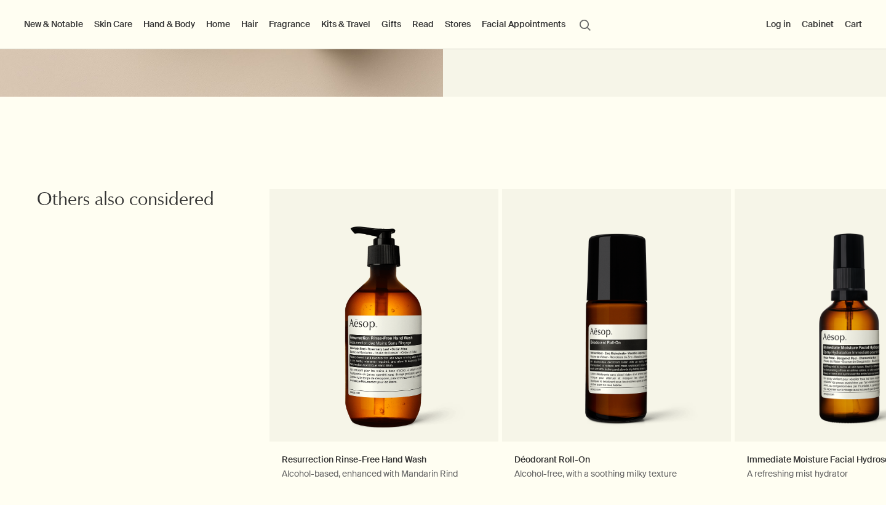
scroll to position [1340, 0]
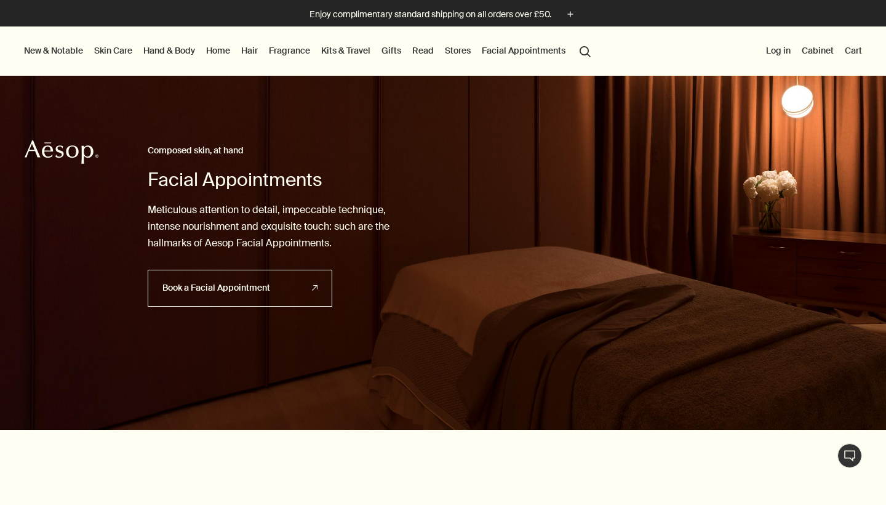
click at [582, 54] on button "search Search" at bounding box center [585, 50] width 22 height 23
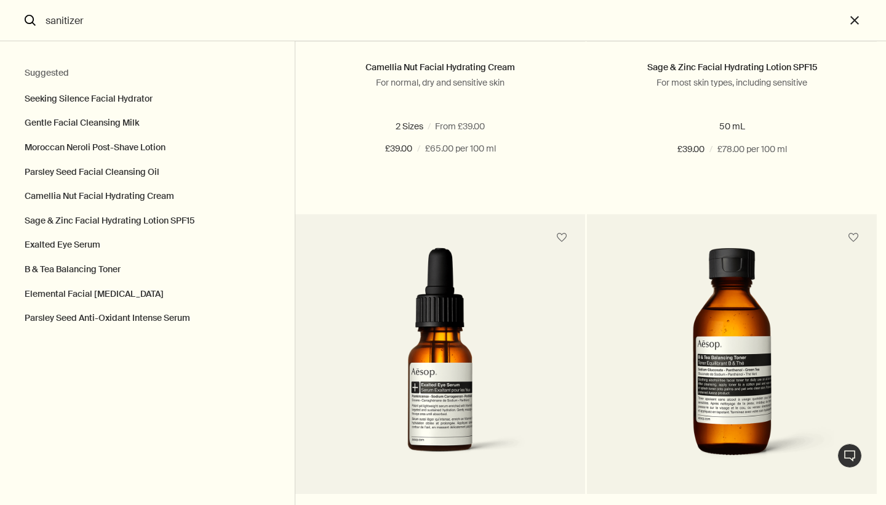
scroll to position [1215, 0]
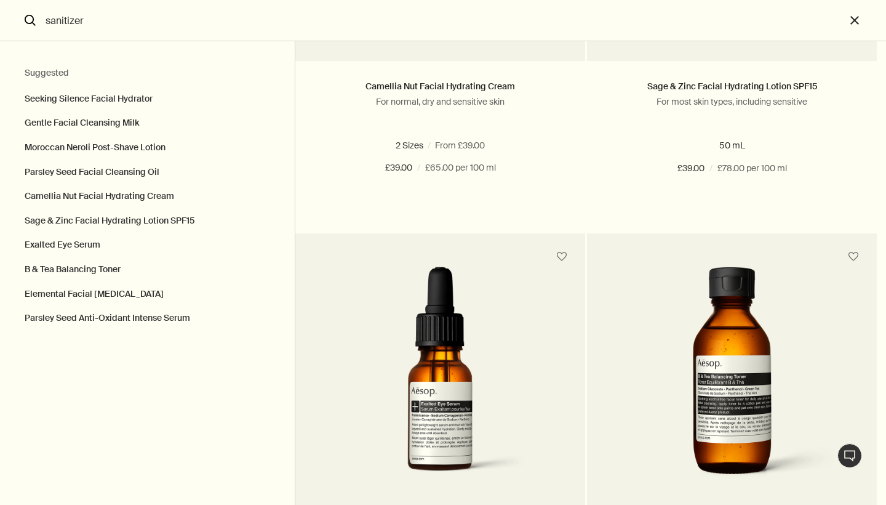
click at [47, 17] on input "sanitizer" at bounding box center [443, 20] width 805 height 41
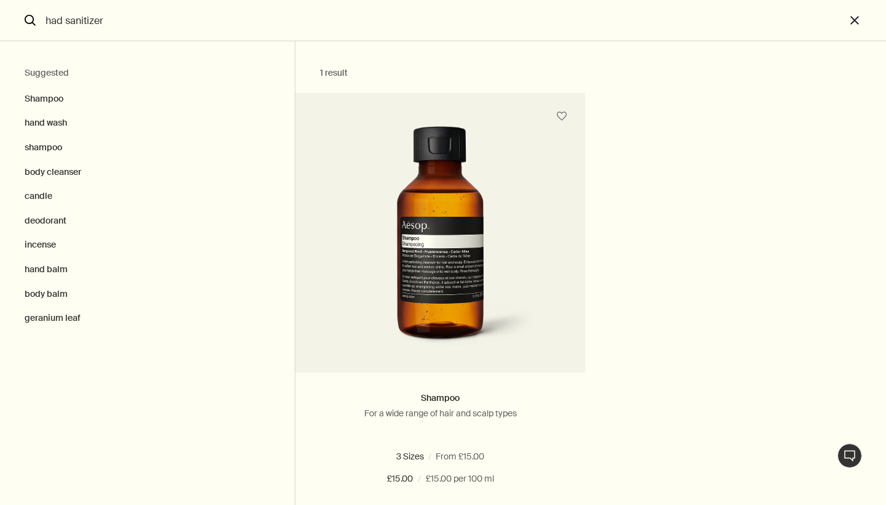
click at [60, 20] on input "had sanitizer" at bounding box center [443, 20] width 805 height 41
type input "hand sanitizer"
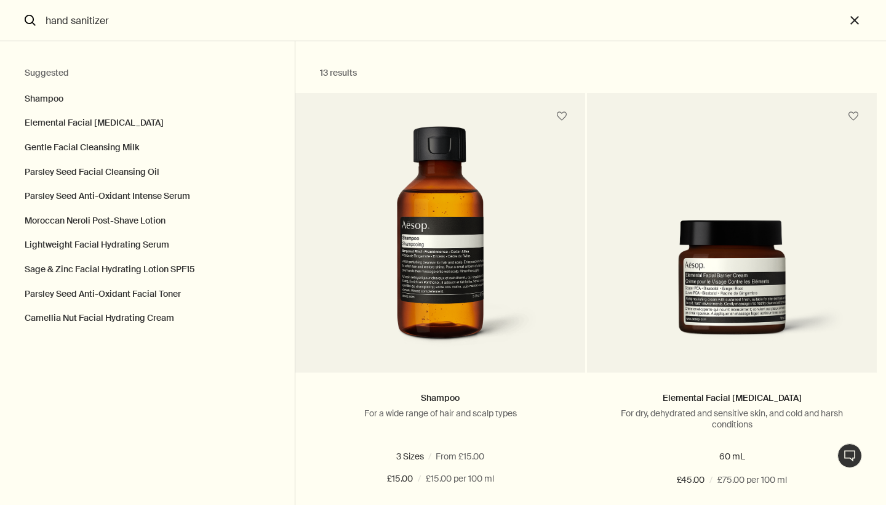
click at [129, 20] on input "hand sanitizer" at bounding box center [443, 20] width 805 height 41
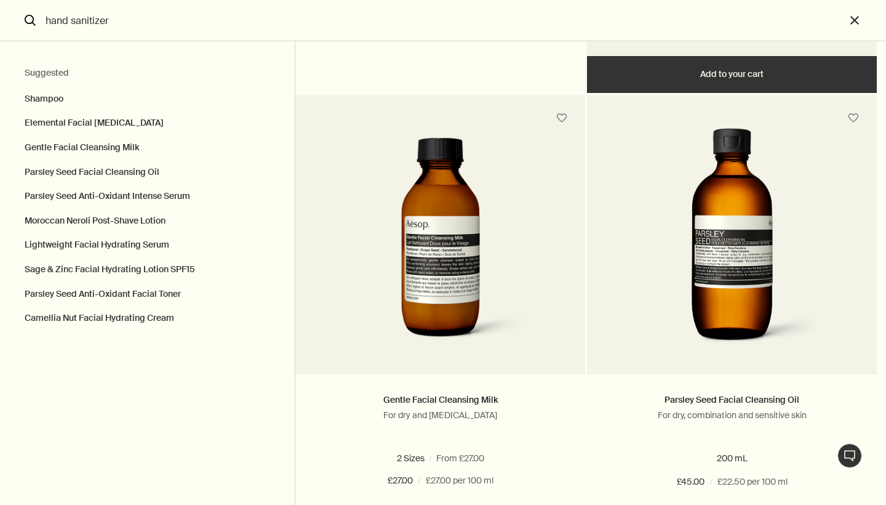
scroll to position [513, 0]
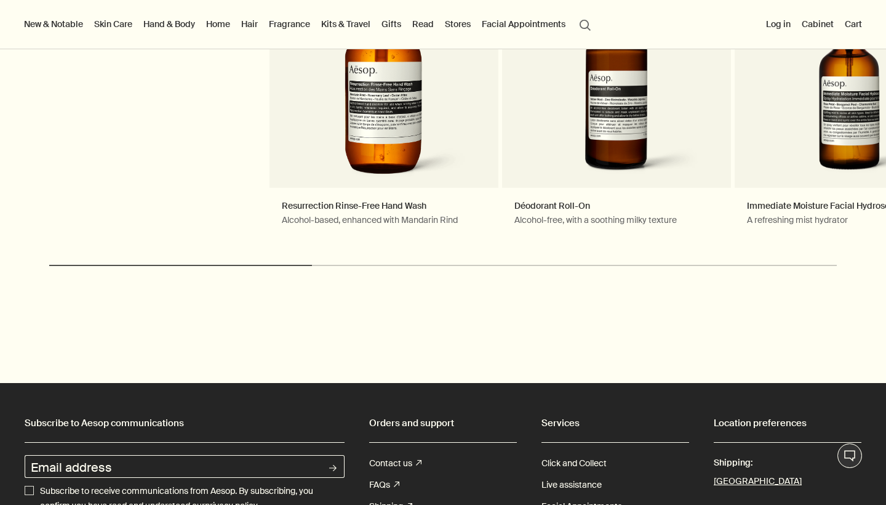
scroll to position [1316, 0]
